Goal: Information Seeking & Learning: Learn about a topic

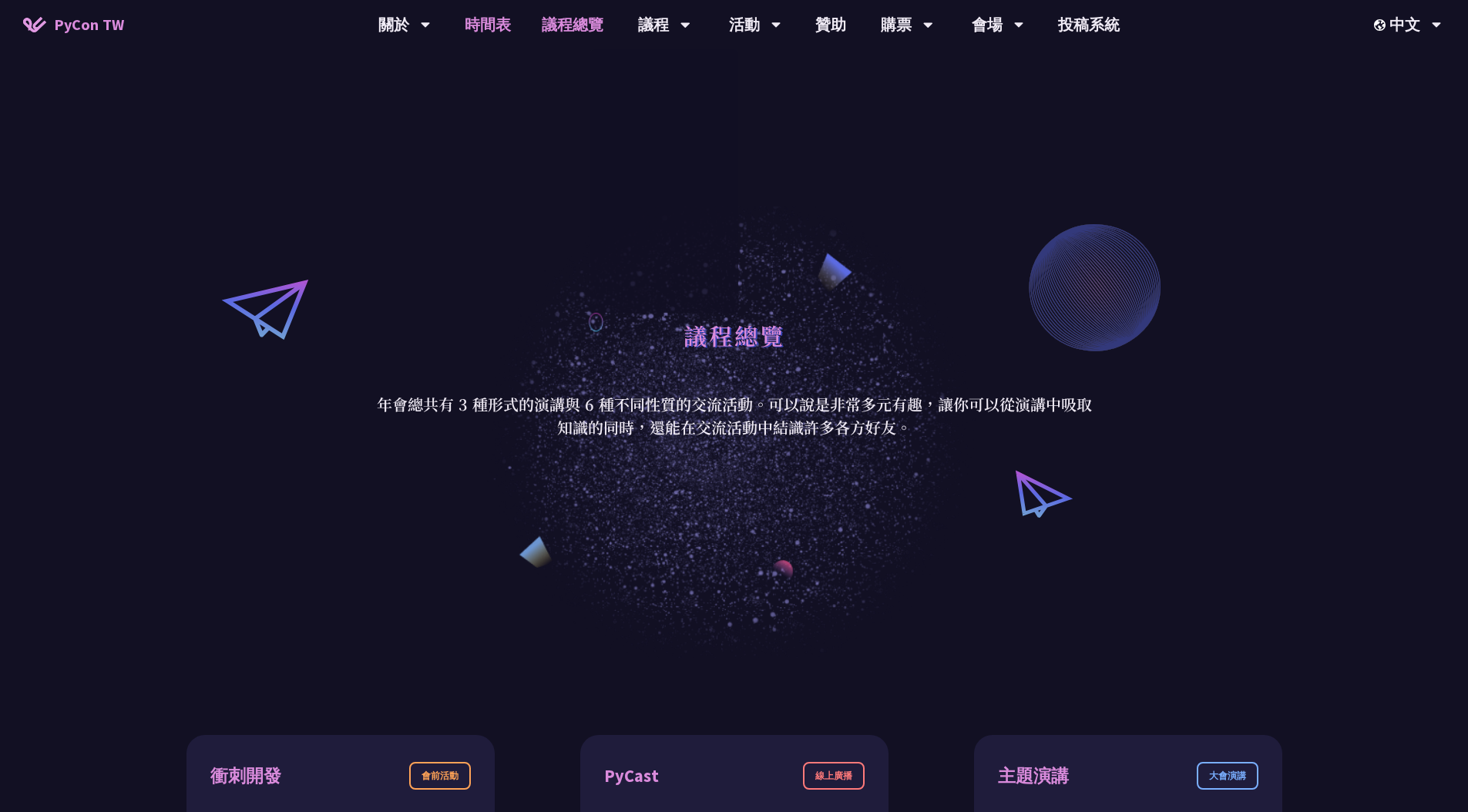
click at [492, 29] on link "時間表" at bounding box center [488, 25] width 77 height 49
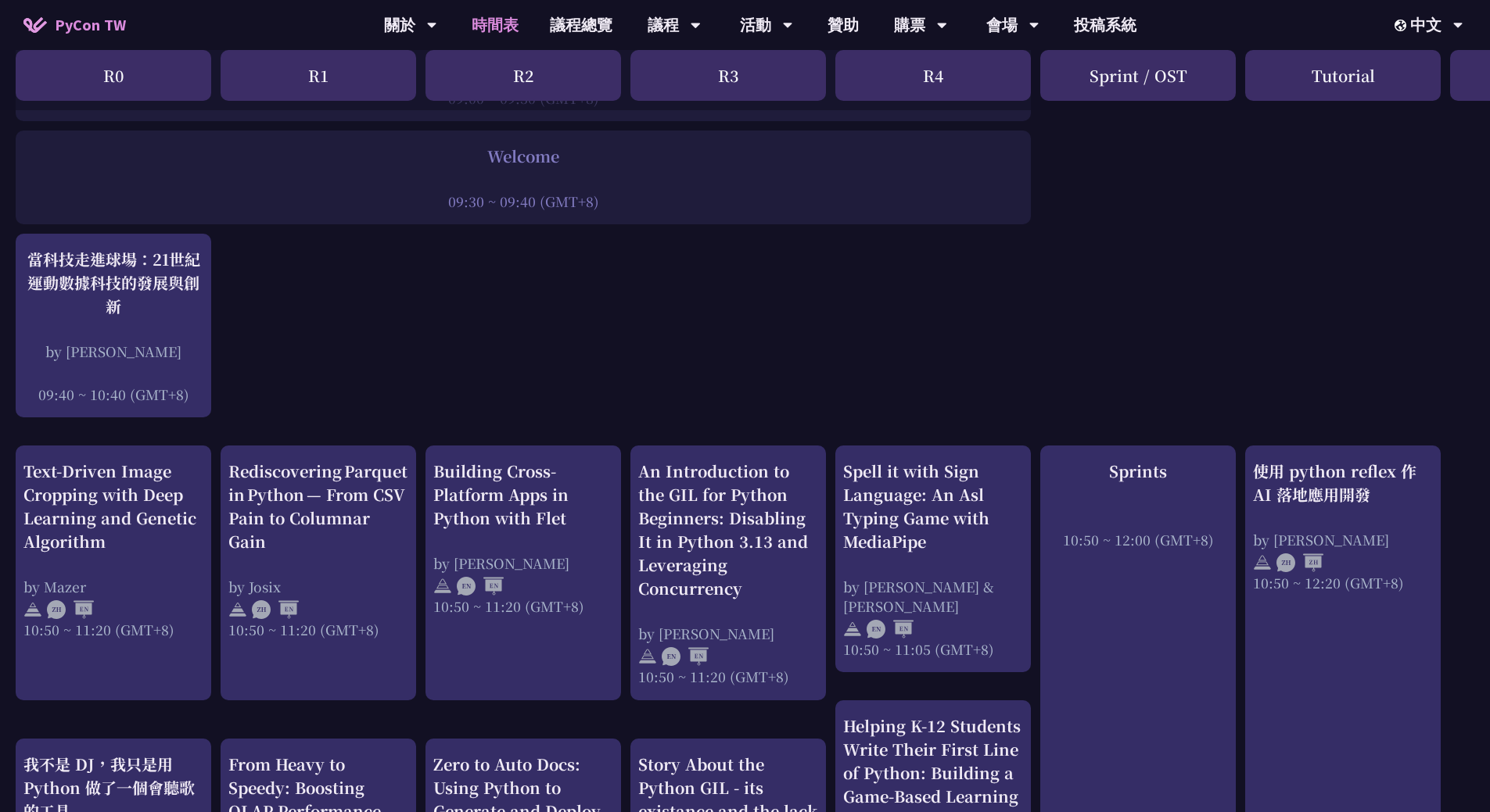
scroll to position [451, 0]
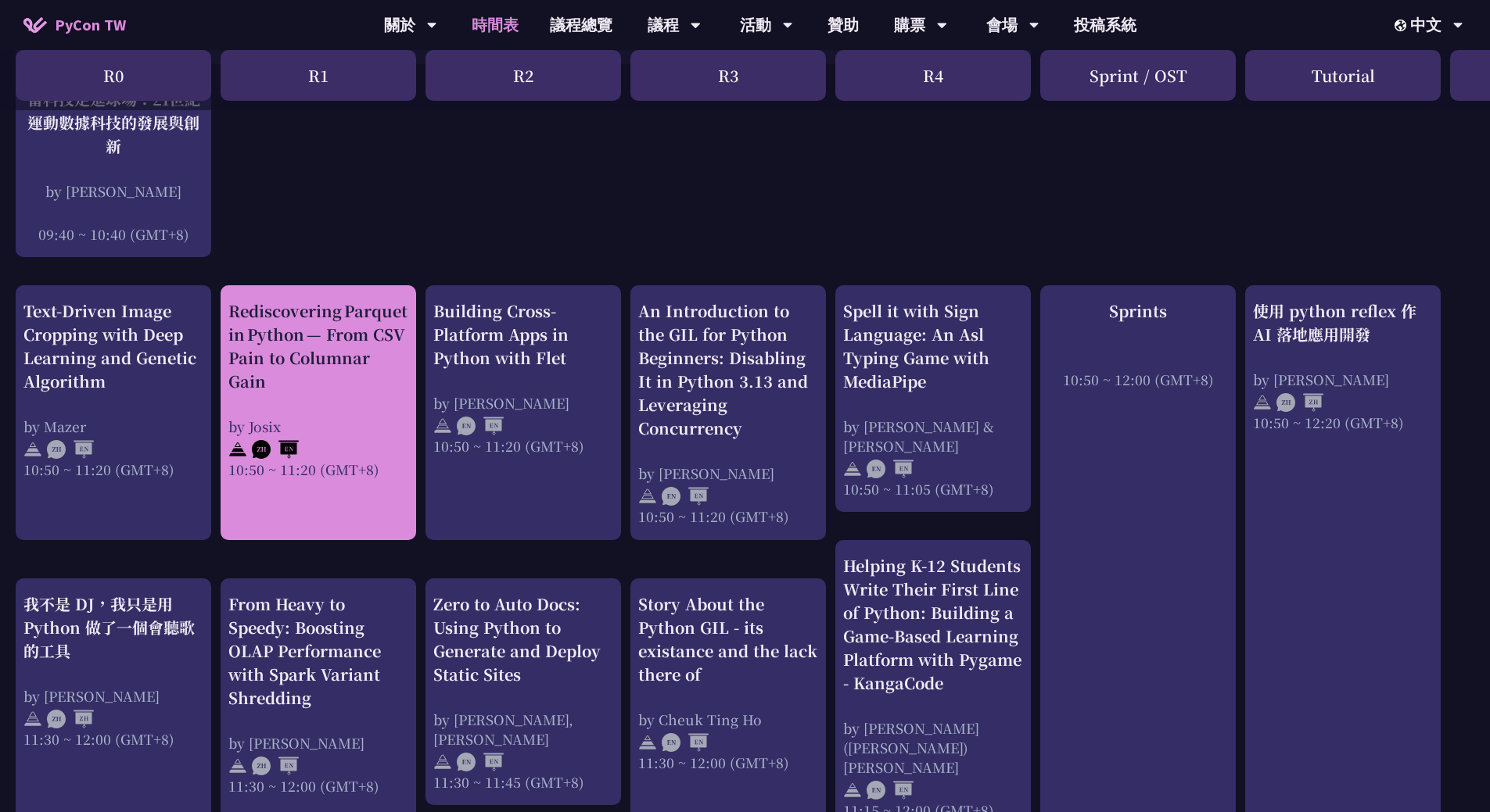
click at [318, 333] on div "Rediscovering Parquet in Python — From CSV Pain to Columnar Gain" at bounding box center [318, 346] width 180 height 94
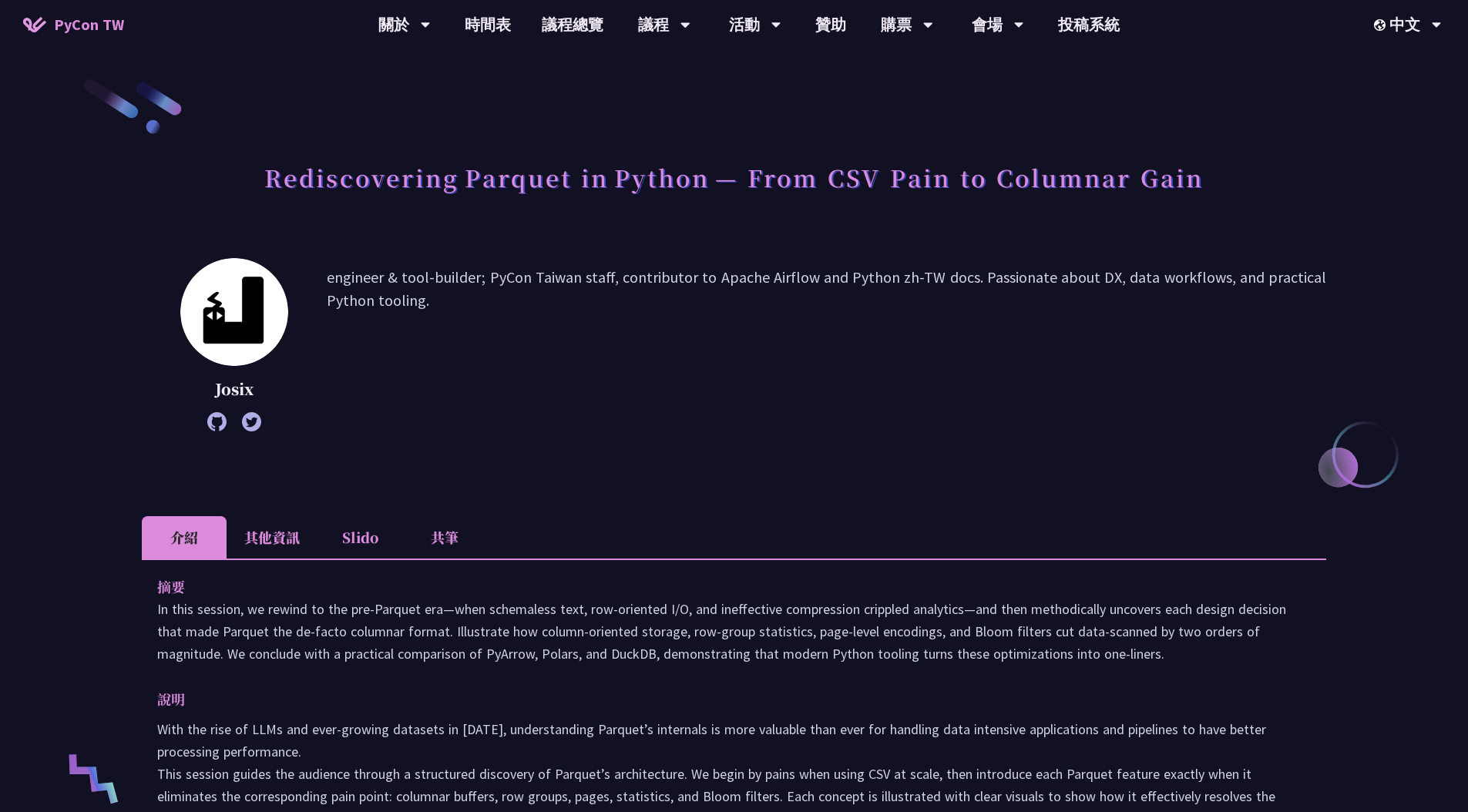
click at [356, 534] on li "Slido" at bounding box center [360, 537] width 85 height 42
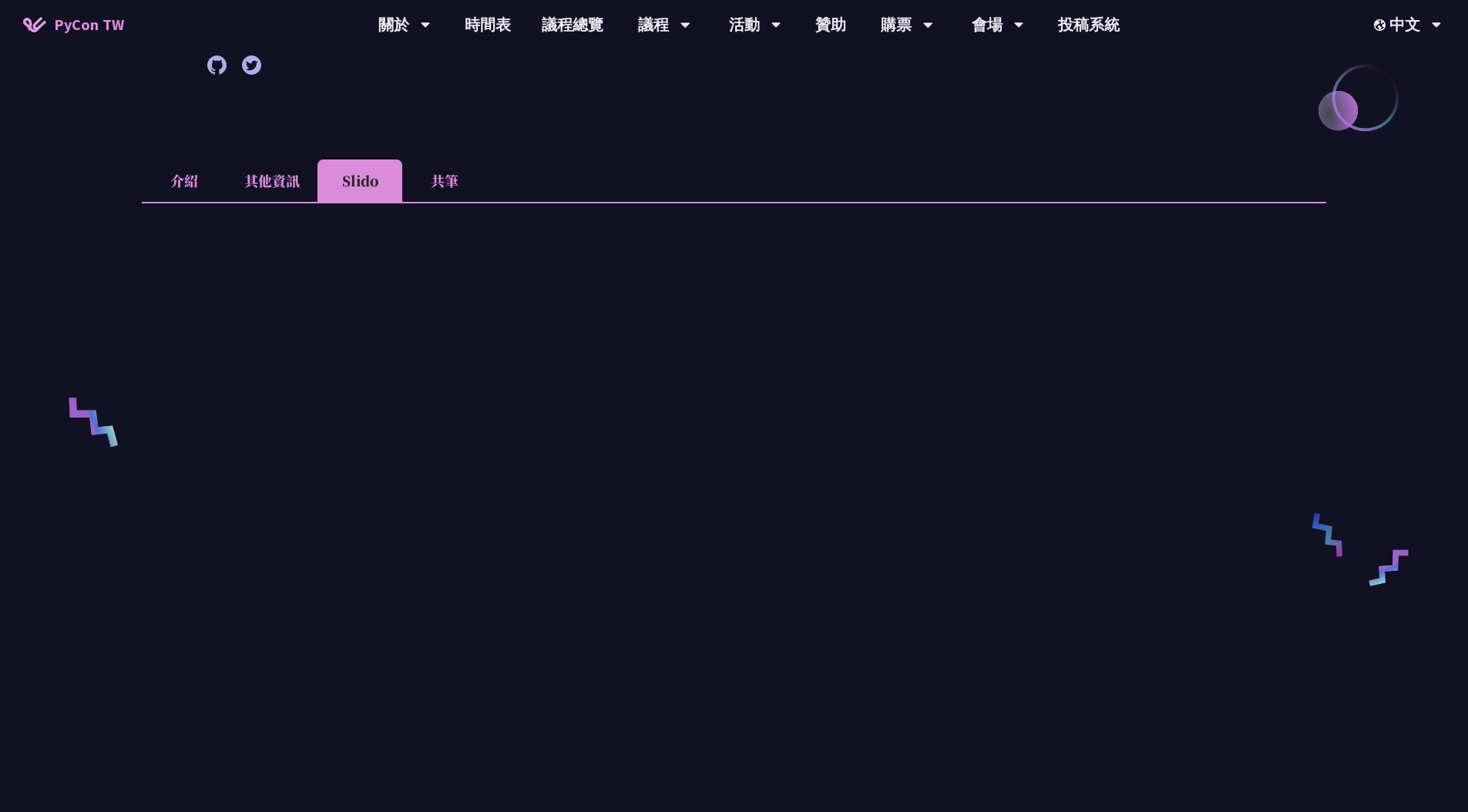
scroll to position [182, 0]
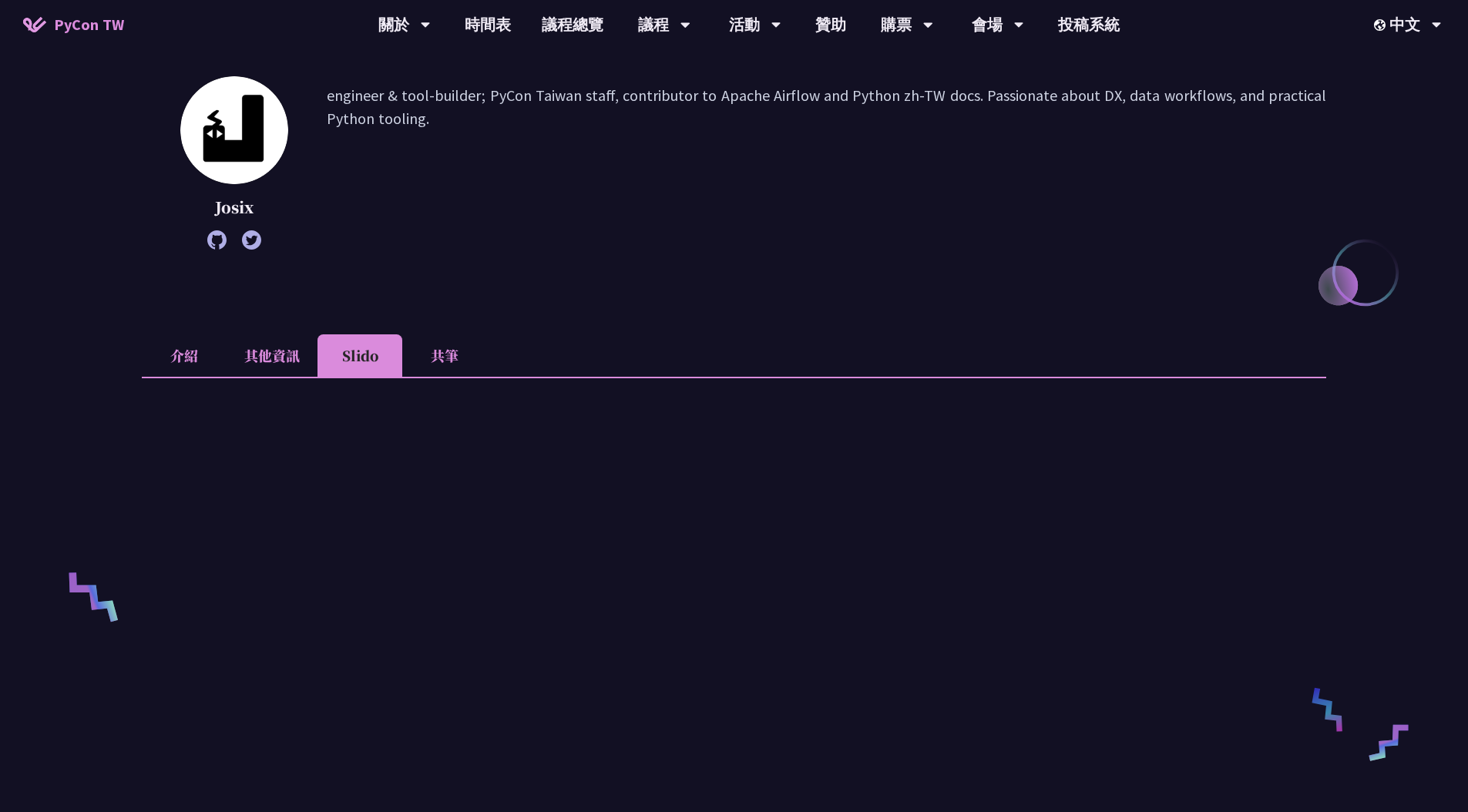
click at [433, 357] on li "共筆" at bounding box center [445, 355] width 85 height 42
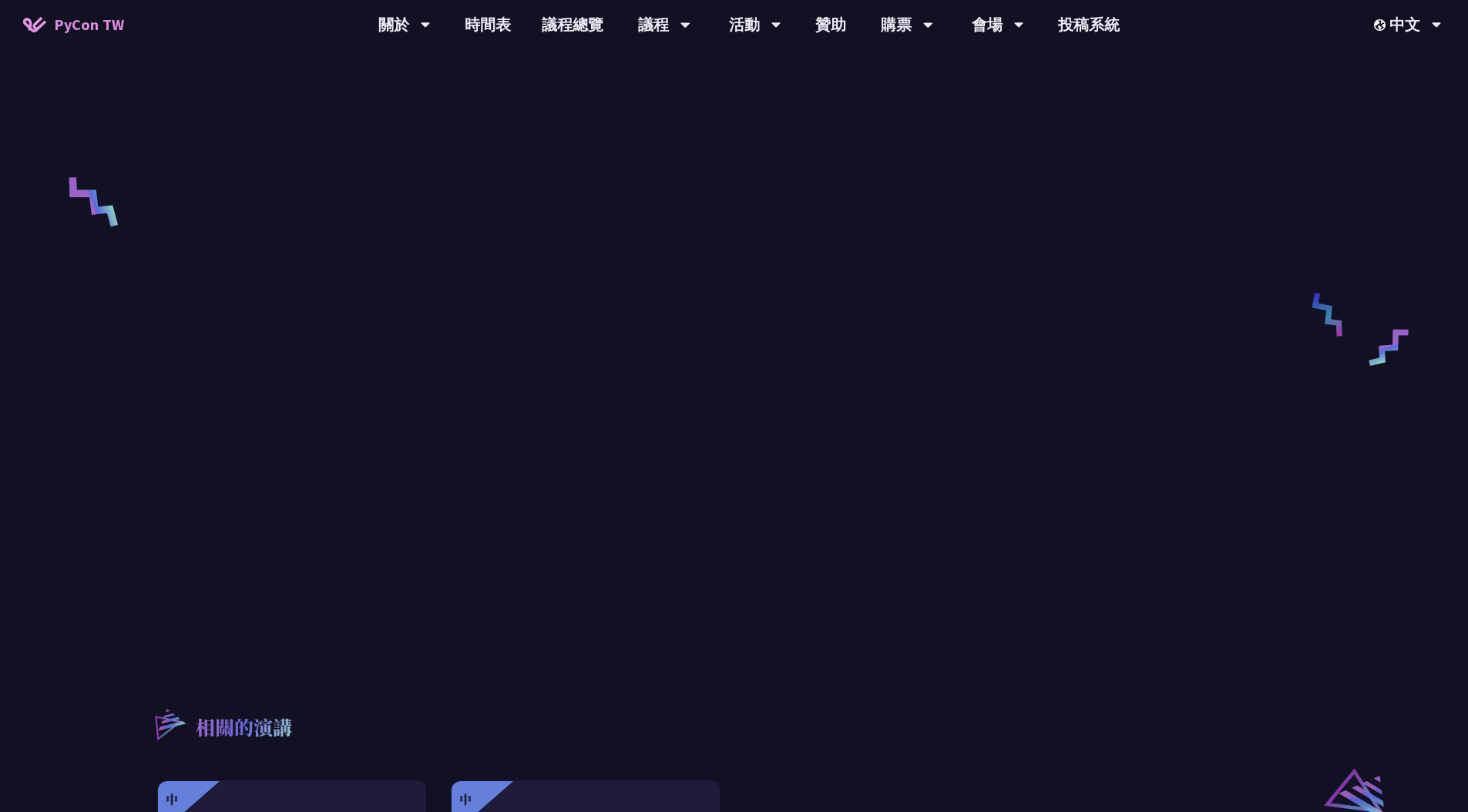
scroll to position [0, 0]
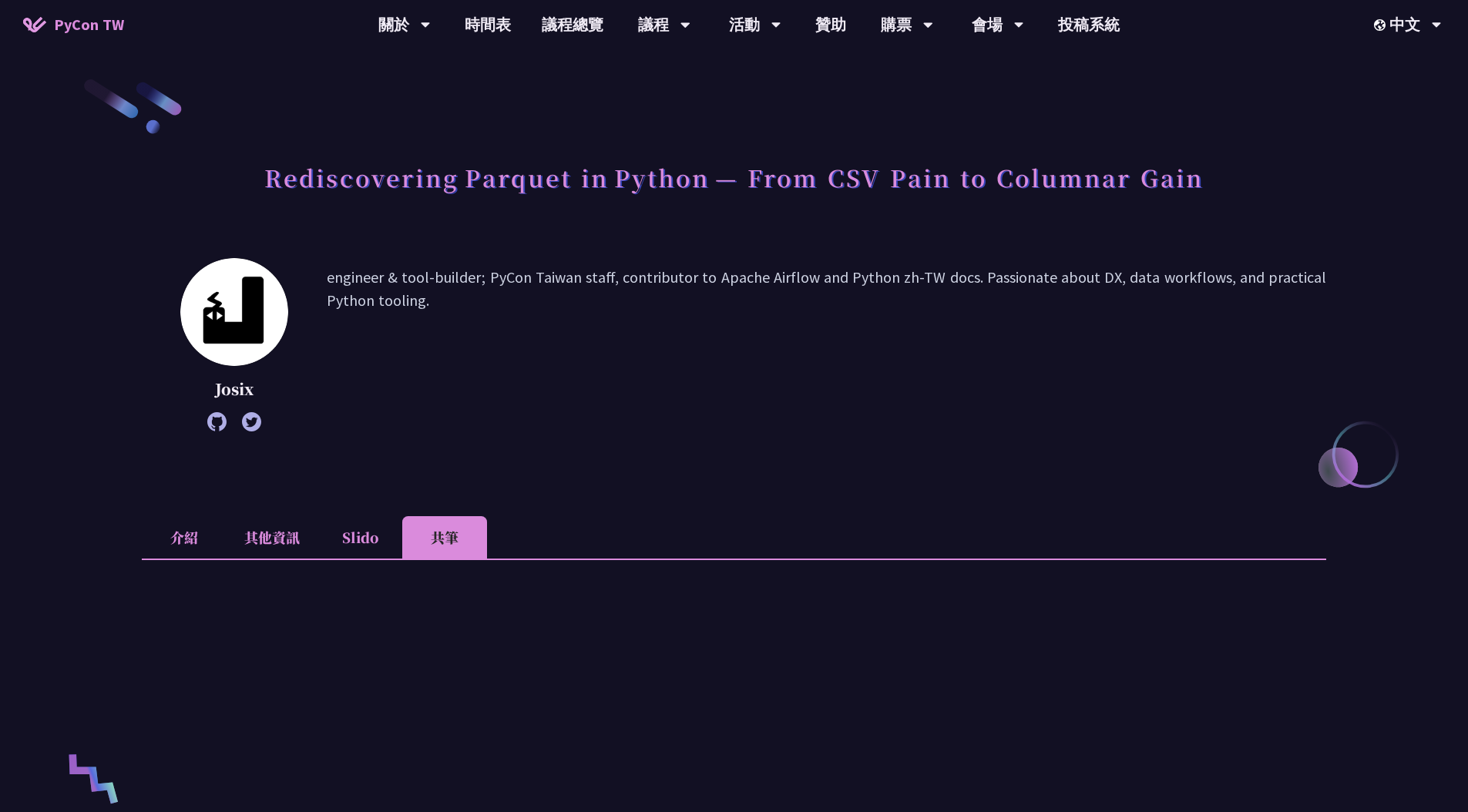
click at [275, 531] on li "其他資訊" at bounding box center [272, 537] width 91 height 42
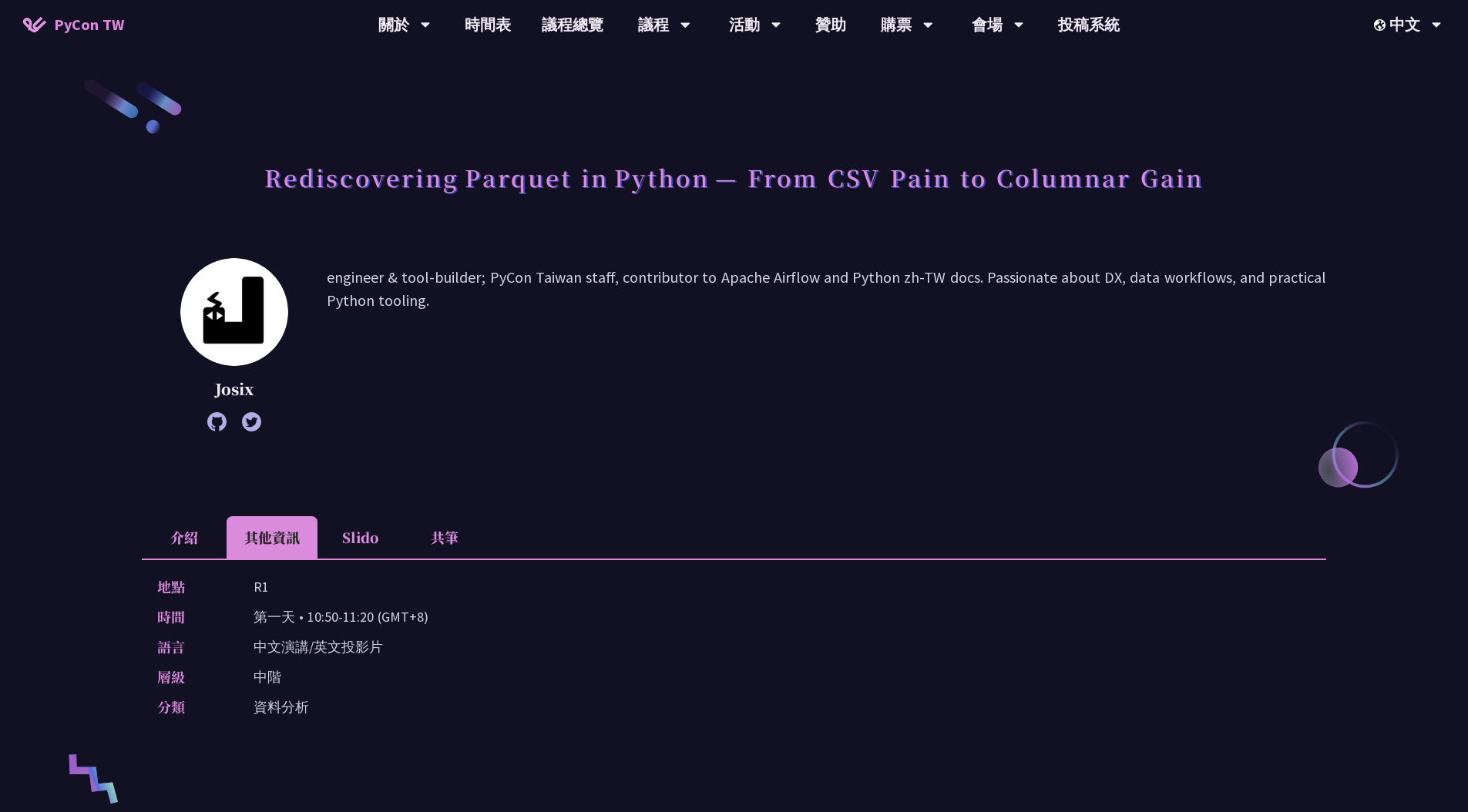
click at [352, 528] on li "Slido" at bounding box center [360, 537] width 85 height 42
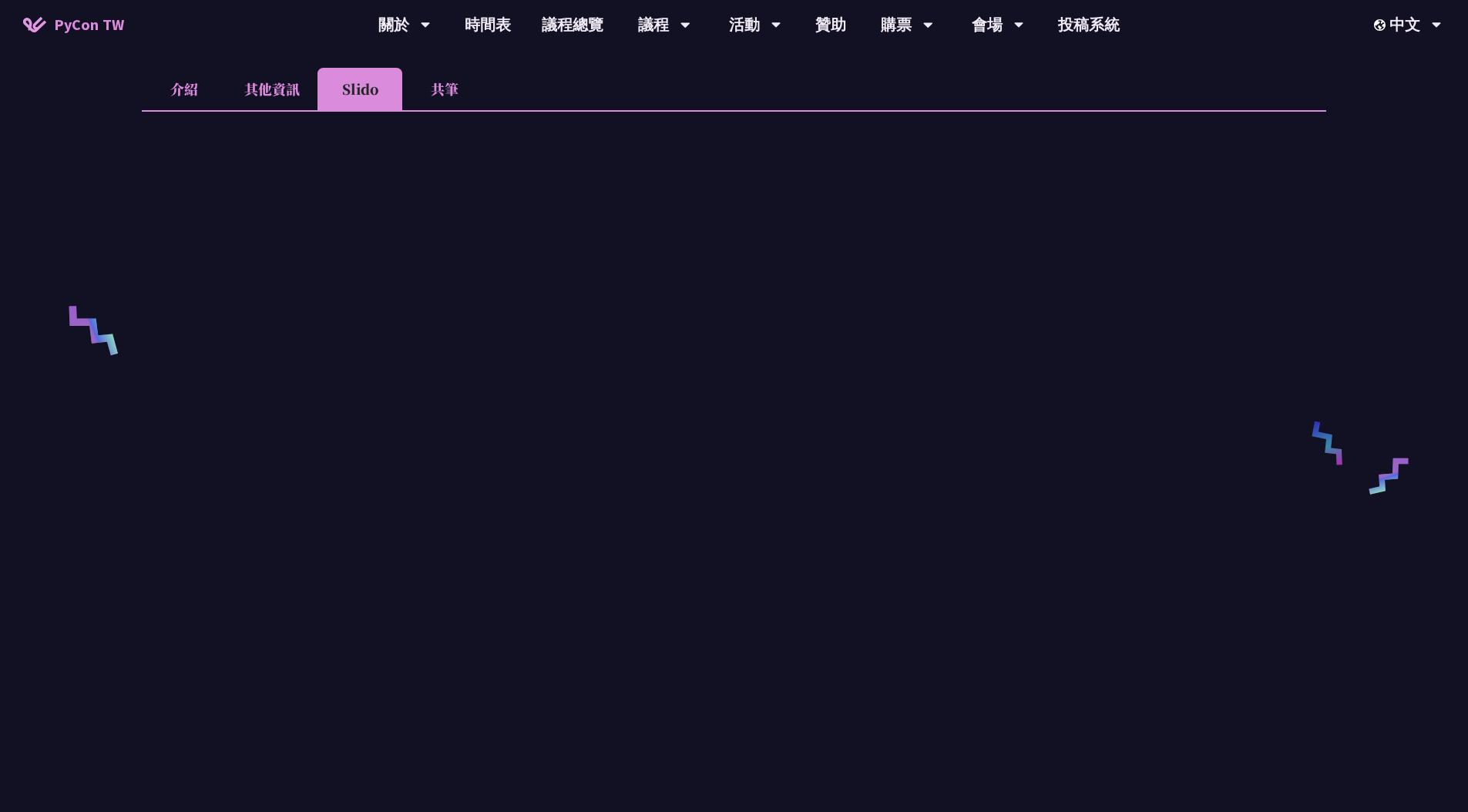
scroll to position [383, 0]
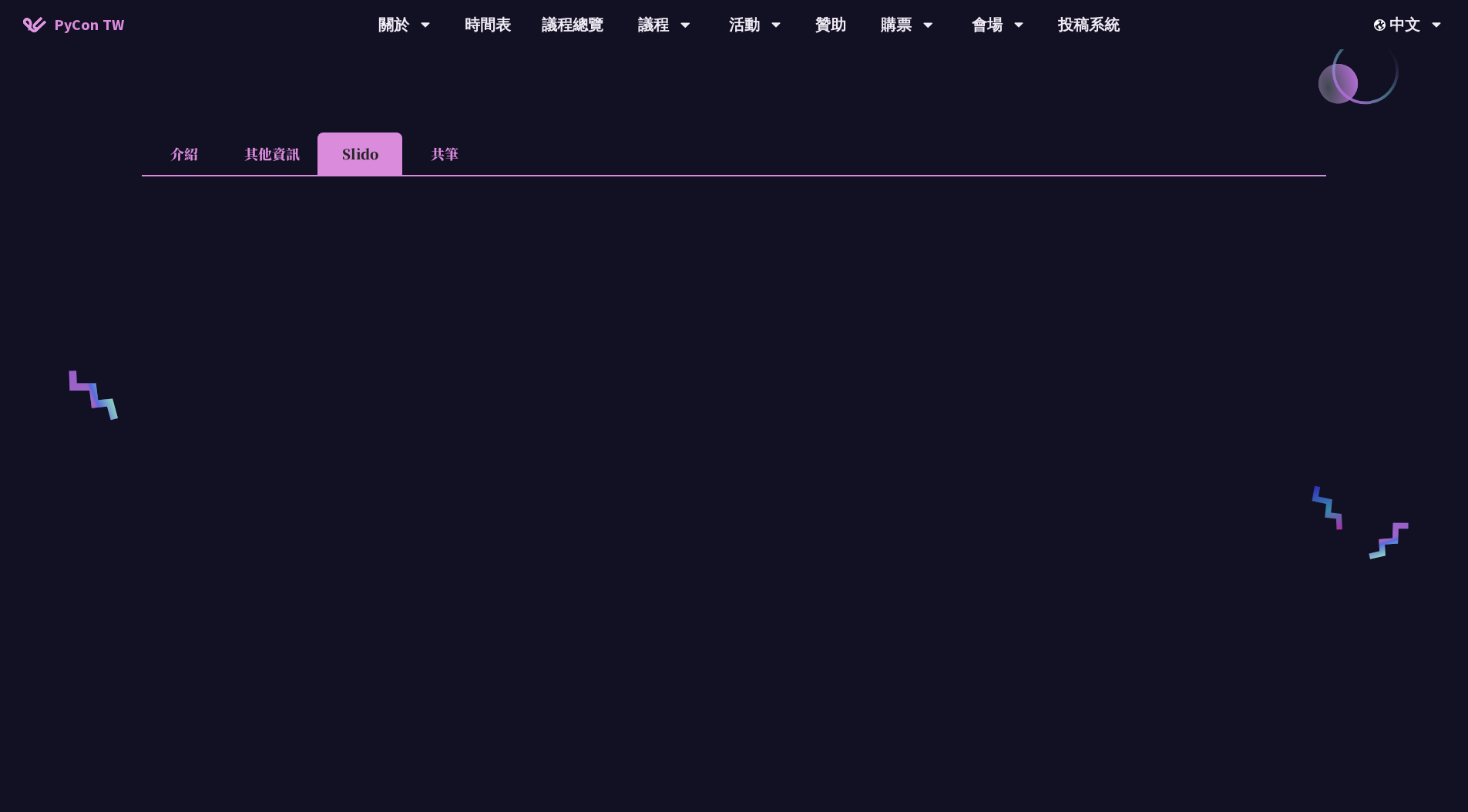
click at [204, 151] on li "介紹" at bounding box center [184, 153] width 85 height 42
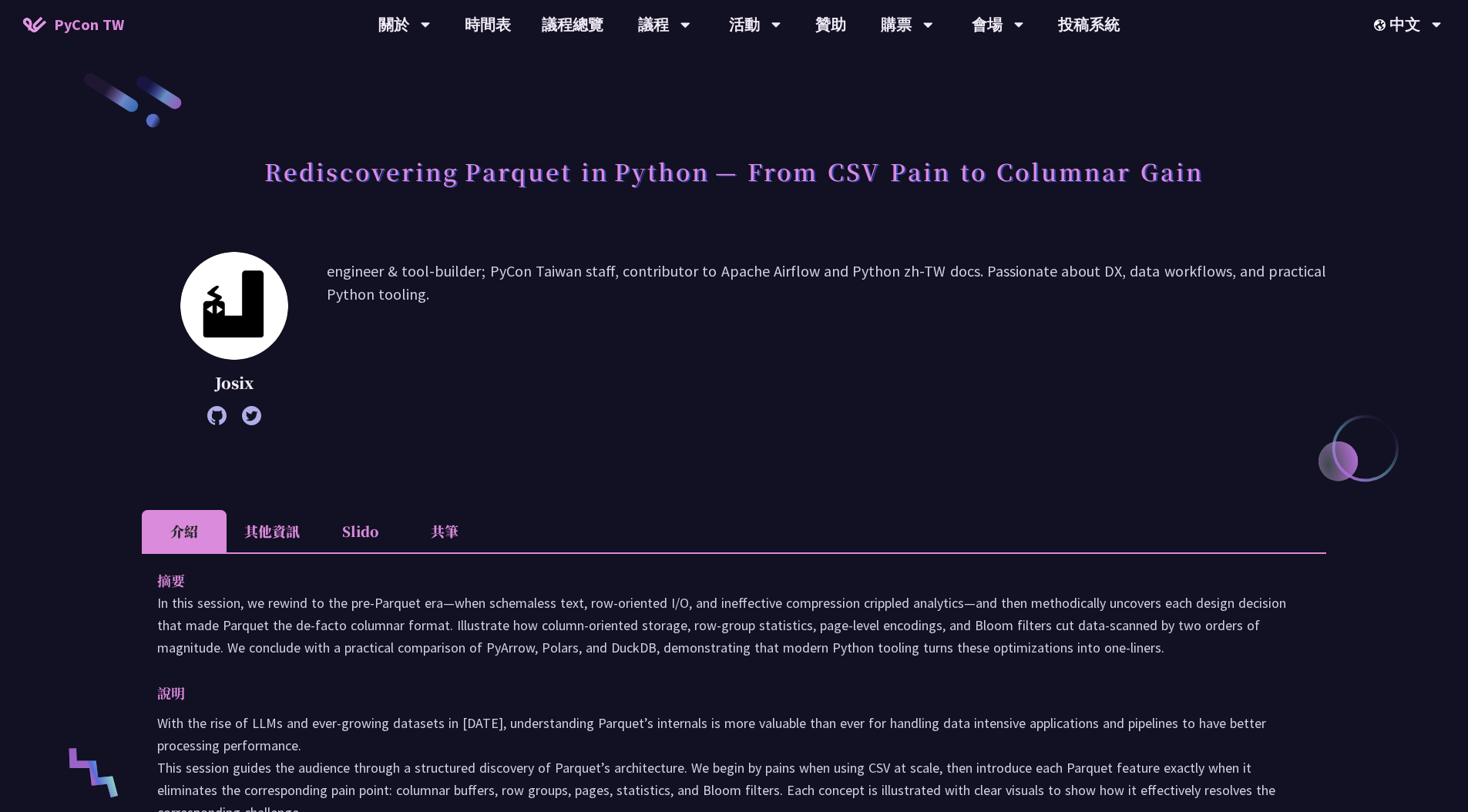
scroll to position [0, 0]
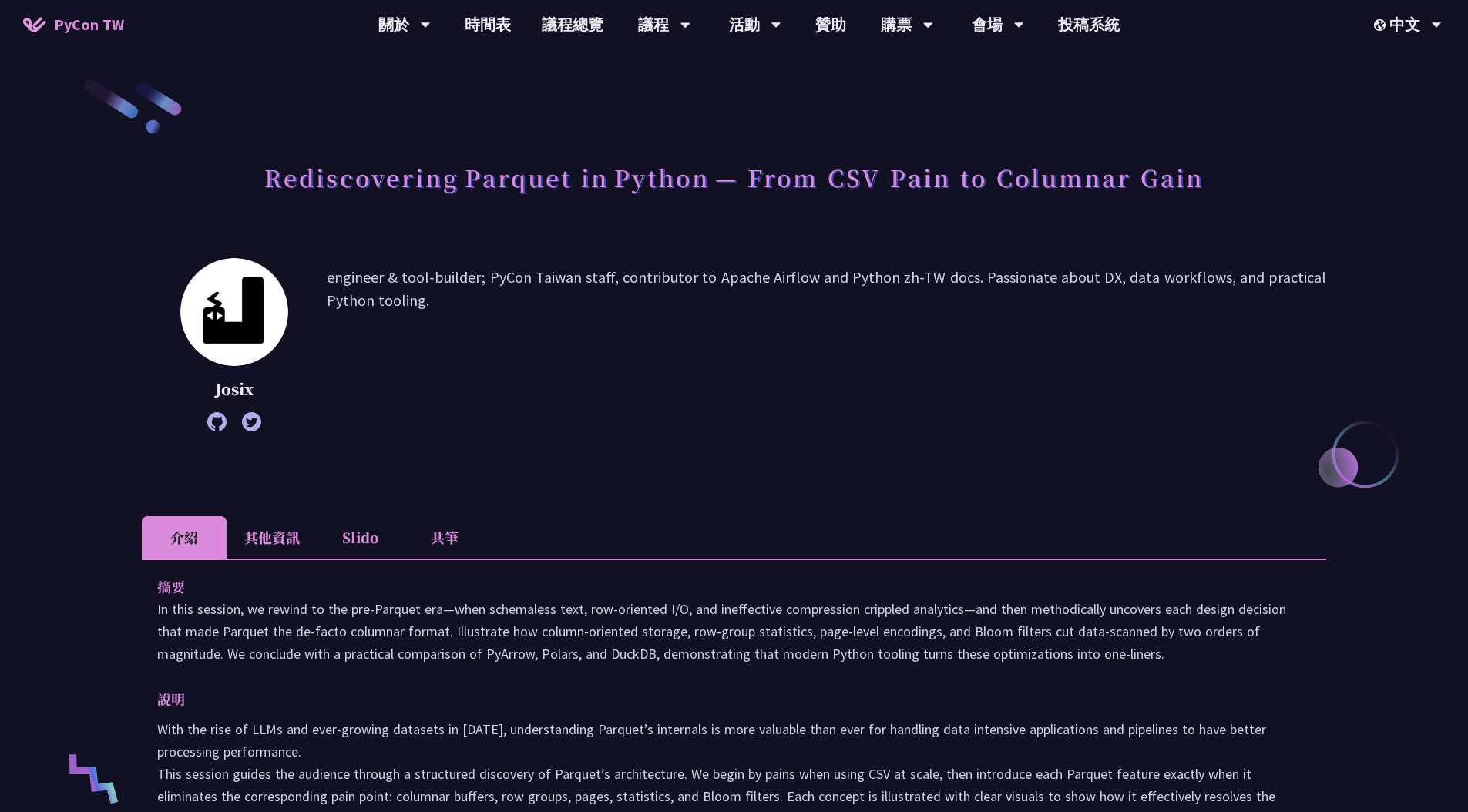
click at [447, 530] on li "共筆" at bounding box center [445, 537] width 85 height 42
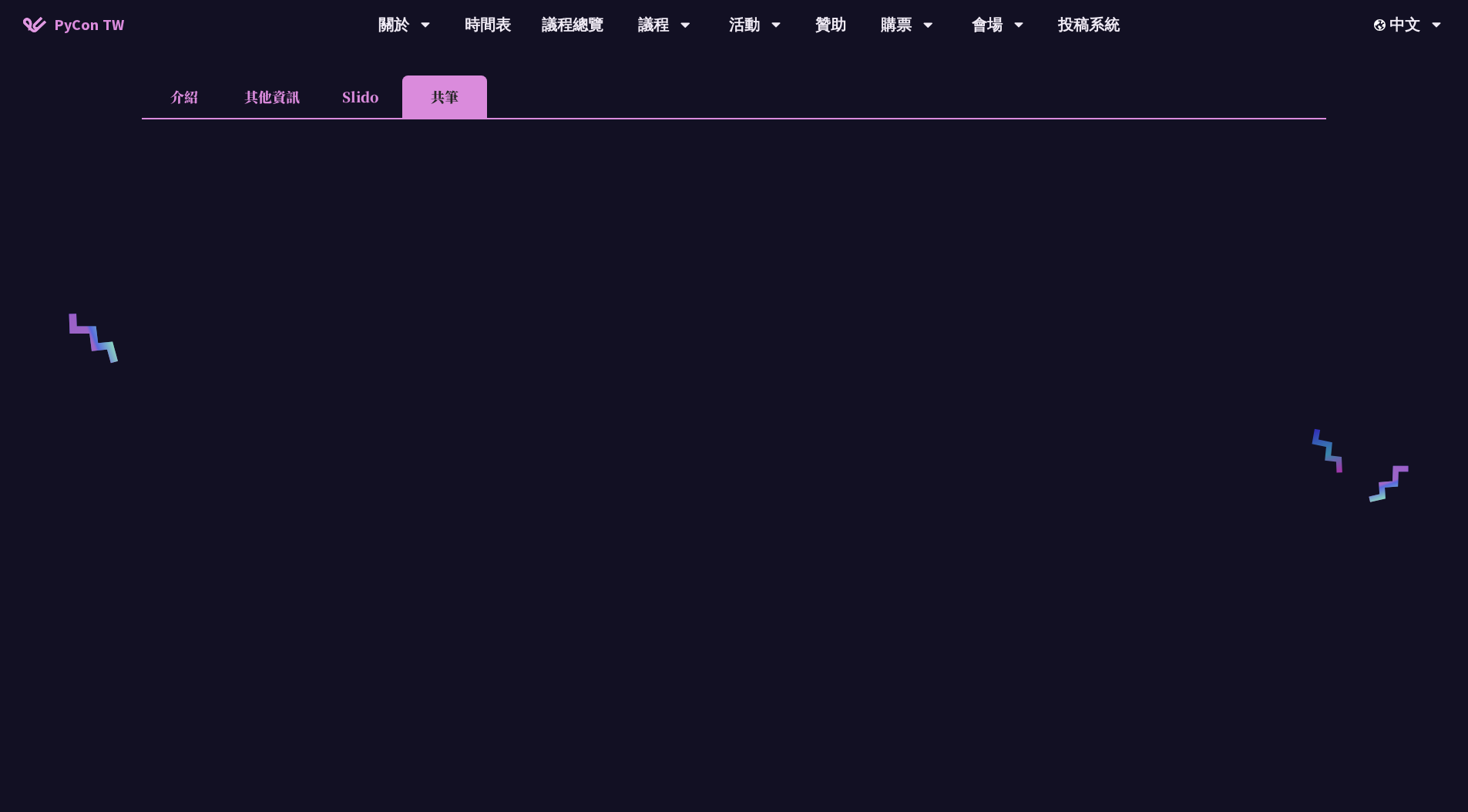
scroll to position [590, 0]
